Goal: Find specific page/section

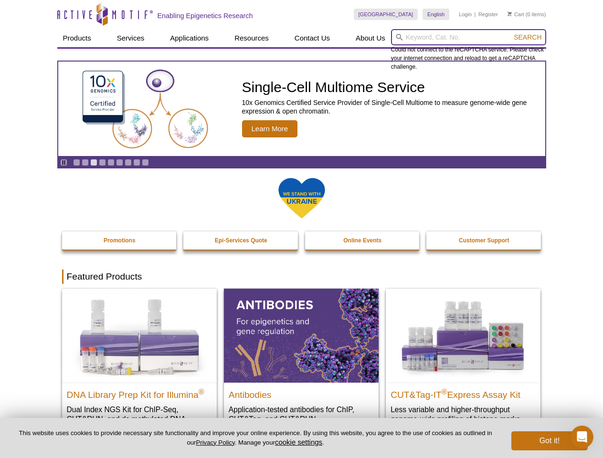
click at [468, 37] on input "search" at bounding box center [468, 37] width 155 height 16
click at [528, 37] on span "Search" at bounding box center [528, 37] width 28 height 8
click at [64, 162] on icon "Pause" at bounding box center [64, 162] width 6 height 6
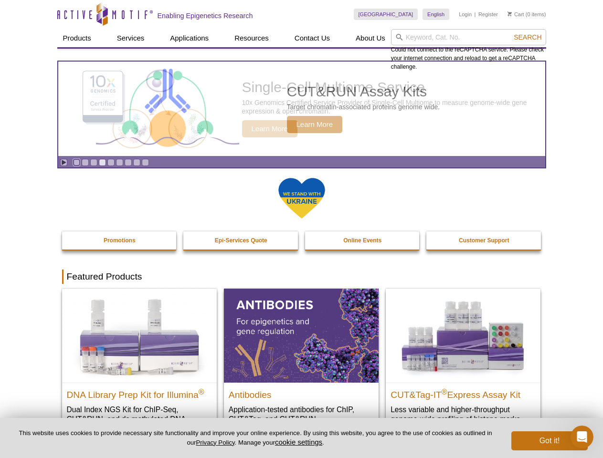
click at [76, 162] on link "Go to slide 1" at bounding box center [76, 162] width 7 height 7
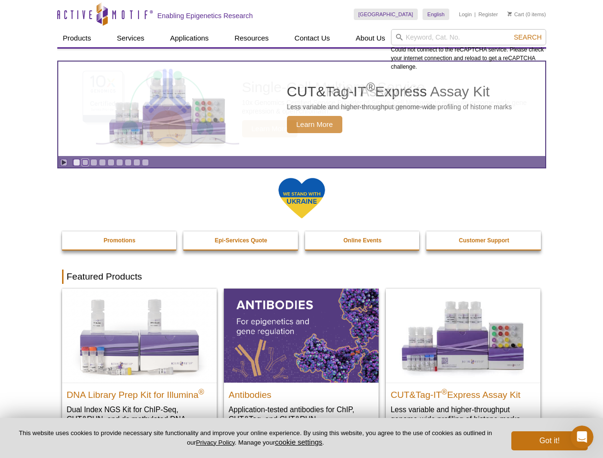
click at [85, 162] on link "Go to slide 2" at bounding box center [85, 162] width 7 height 7
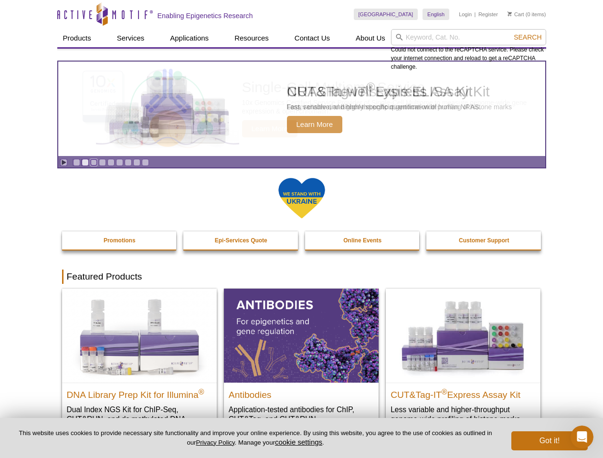
click at [94, 162] on link "Go to slide 3" at bounding box center [93, 162] width 7 height 7
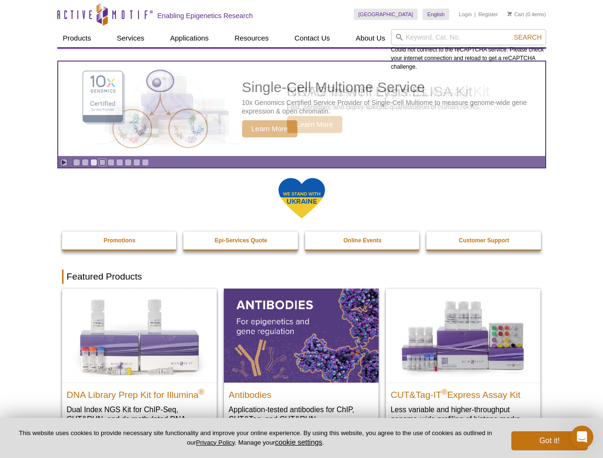
click at [102, 162] on link "Go to slide 4" at bounding box center [102, 162] width 7 height 7
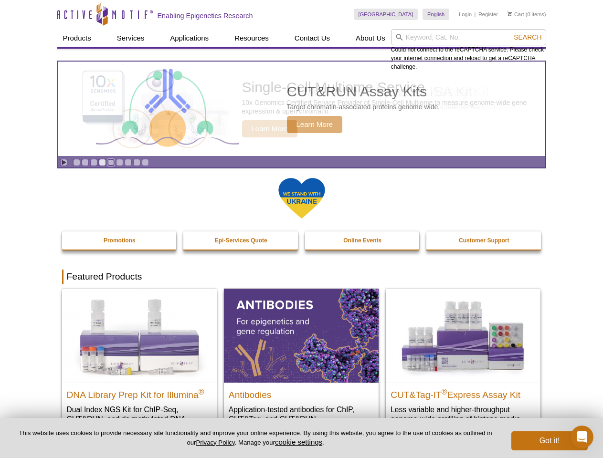
click at [111, 162] on link "Go to slide 5" at bounding box center [110, 162] width 7 height 7
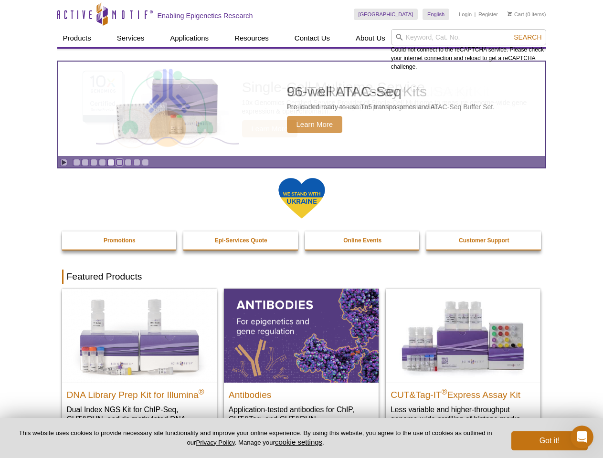
click at [119, 162] on link "Go to slide 6" at bounding box center [119, 162] width 7 height 7
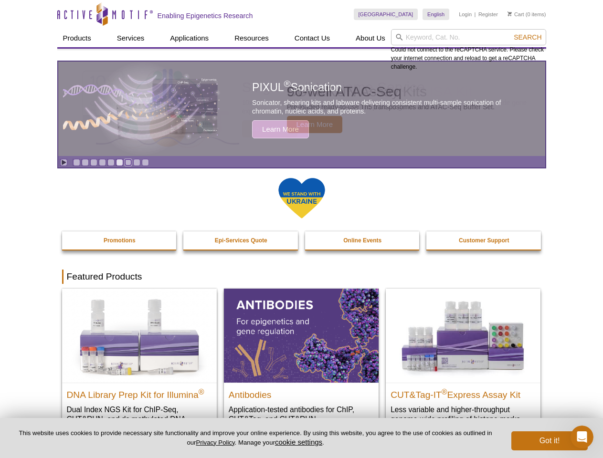
click at [128, 162] on link "Go to slide 7" at bounding box center [128, 162] width 7 height 7
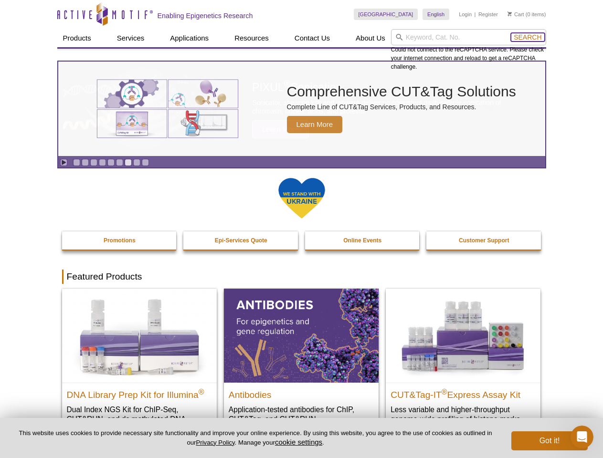
click at [528, 37] on span "Search" at bounding box center [528, 37] width 28 height 8
